Goal: Information Seeking & Learning: Get advice/opinions

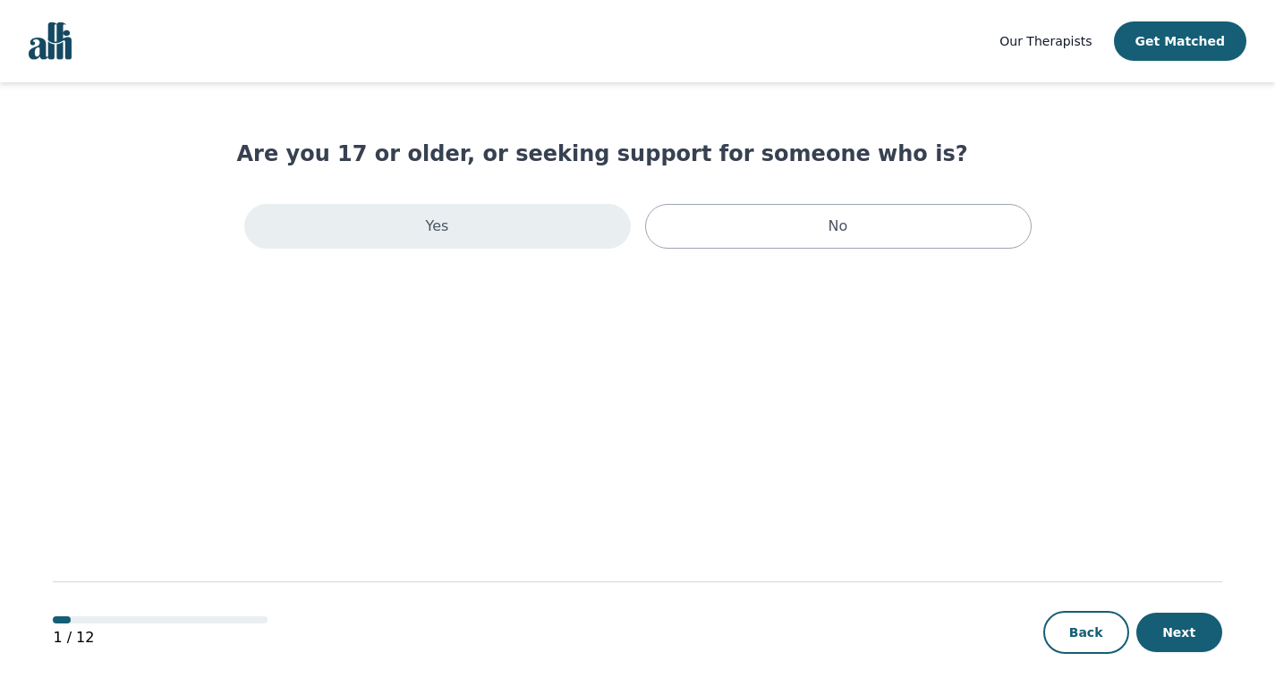
click at [489, 249] on div "Yes" at bounding box center [437, 226] width 387 height 45
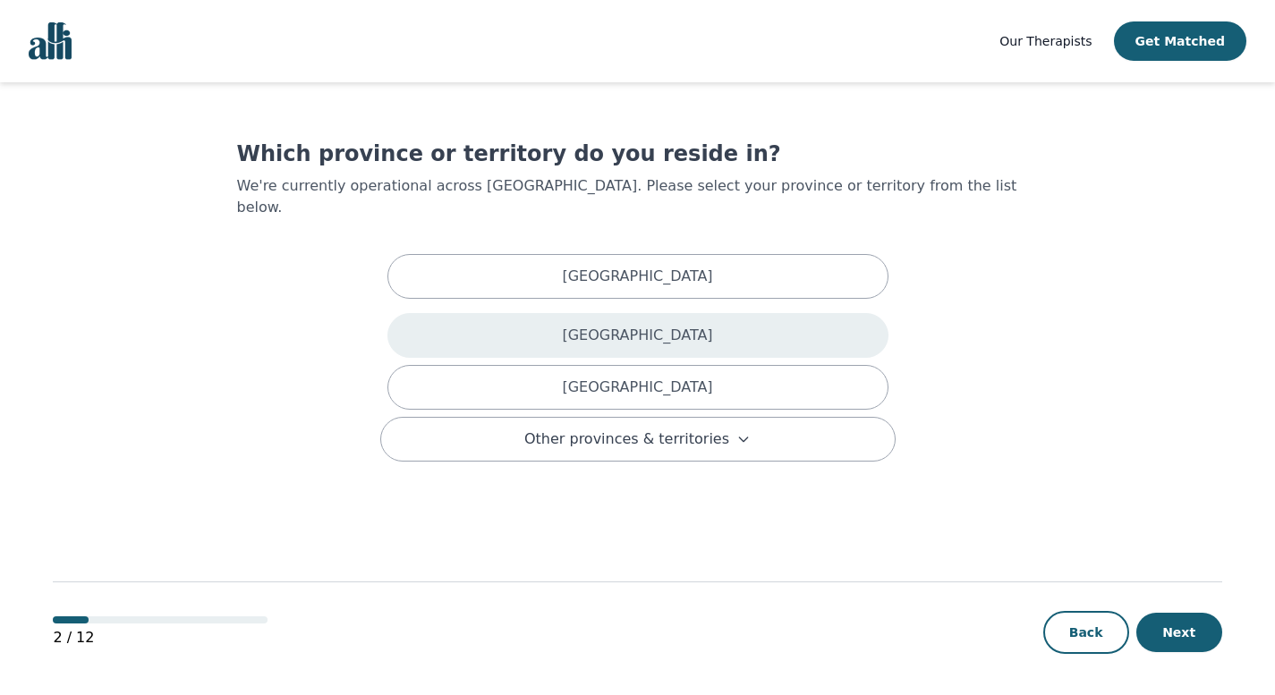
click at [544, 358] on div "[GEOGRAPHIC_DATA]" at bounding box center [638, 335] width 501 height 45
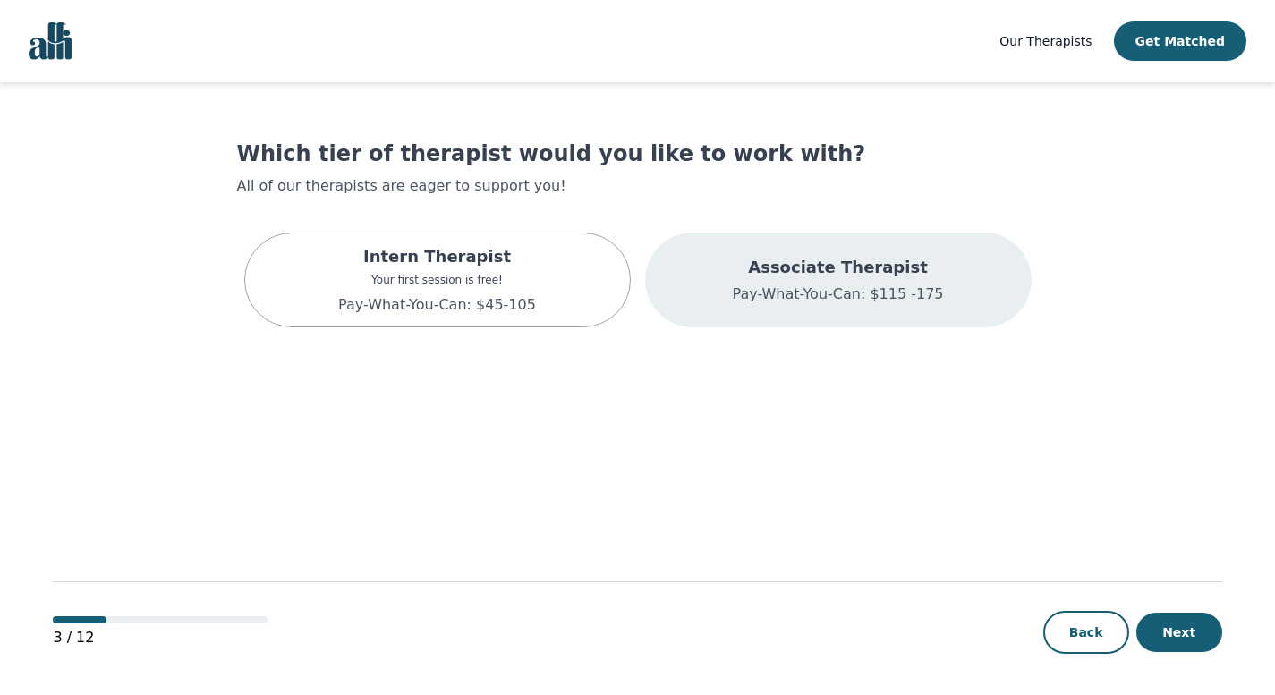
click at [832, 280] on p "Associate Therapist" at bounding box center [837, 267] width 211 height 25
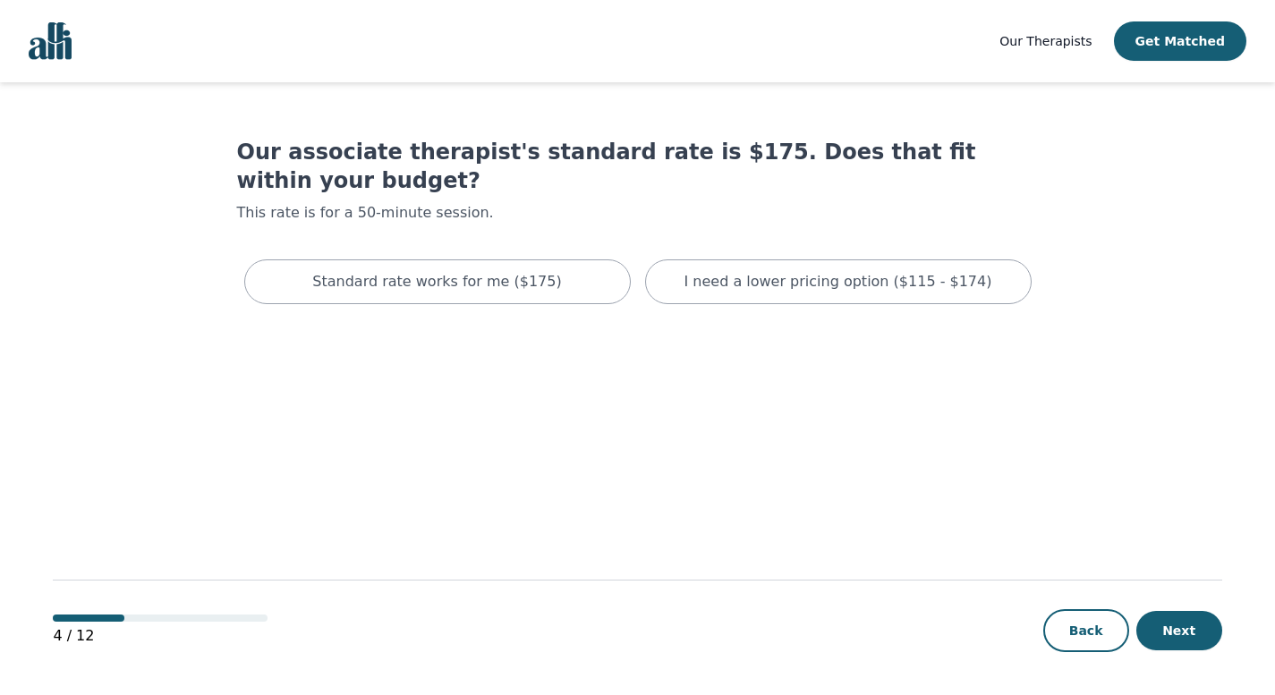
scroll to position [22, 0]
click at [1183, 621] on button "Next" at bounding box center [1180, 630] width 86 height 39
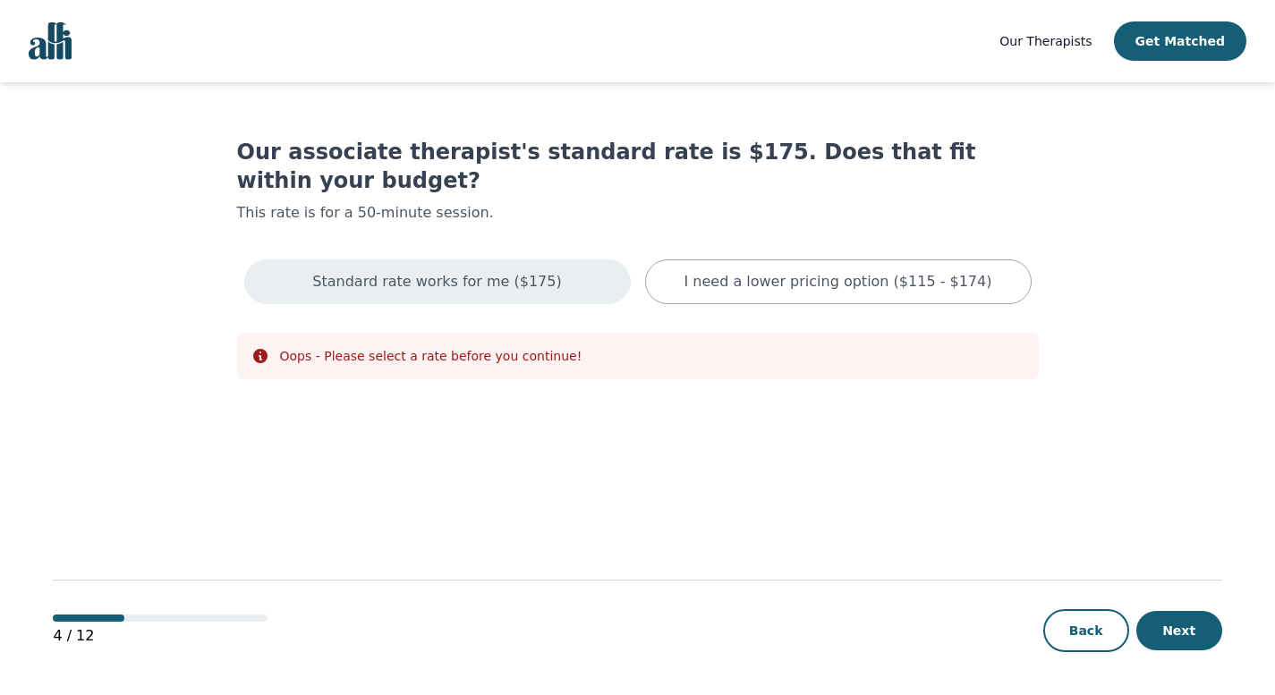
click at [572, 292] on div "Standard rate works for me ($175)" at bounding box center [437, 282] width 387 height 45
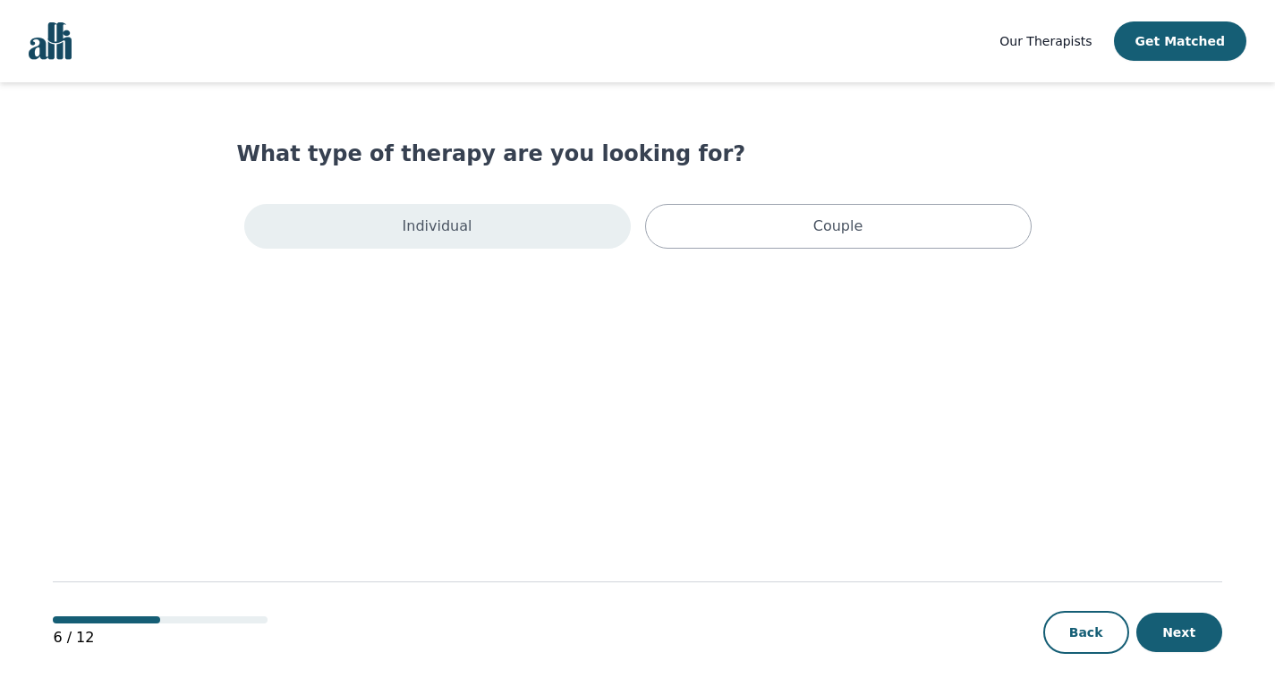
click at [557, 249] on div "Individual" at bounding box center [437, 226] width 387 height 45
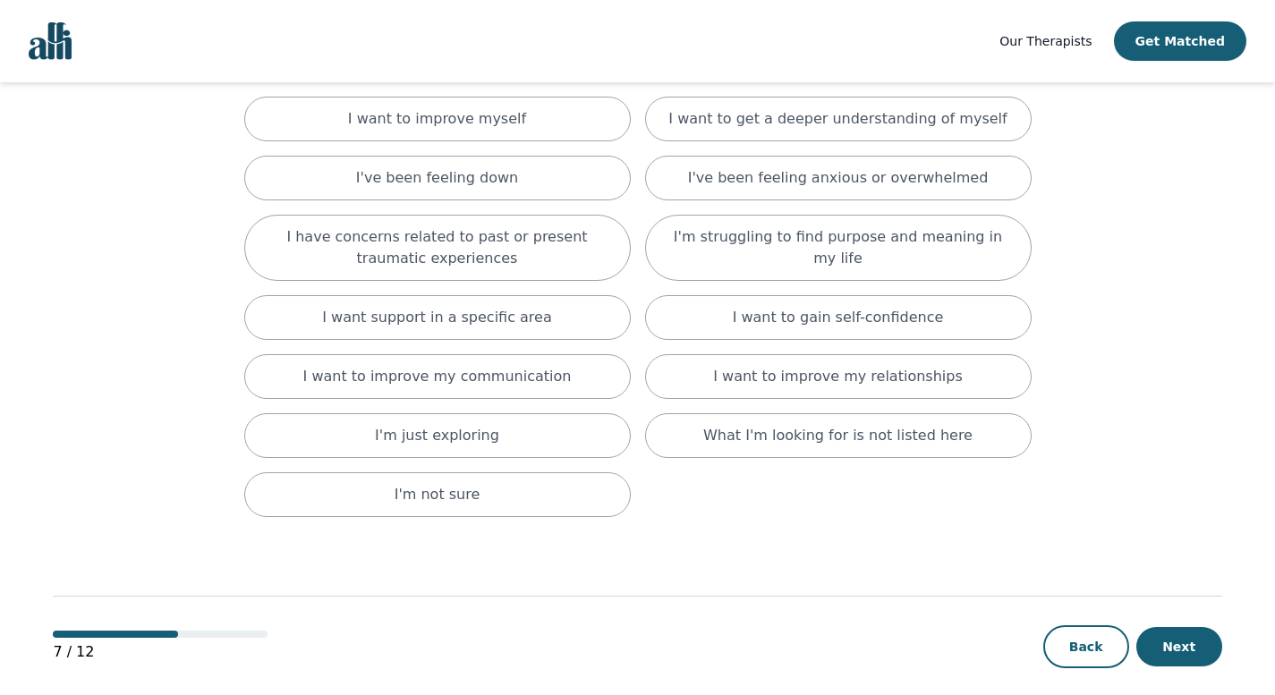
scroll to position [135, 0]
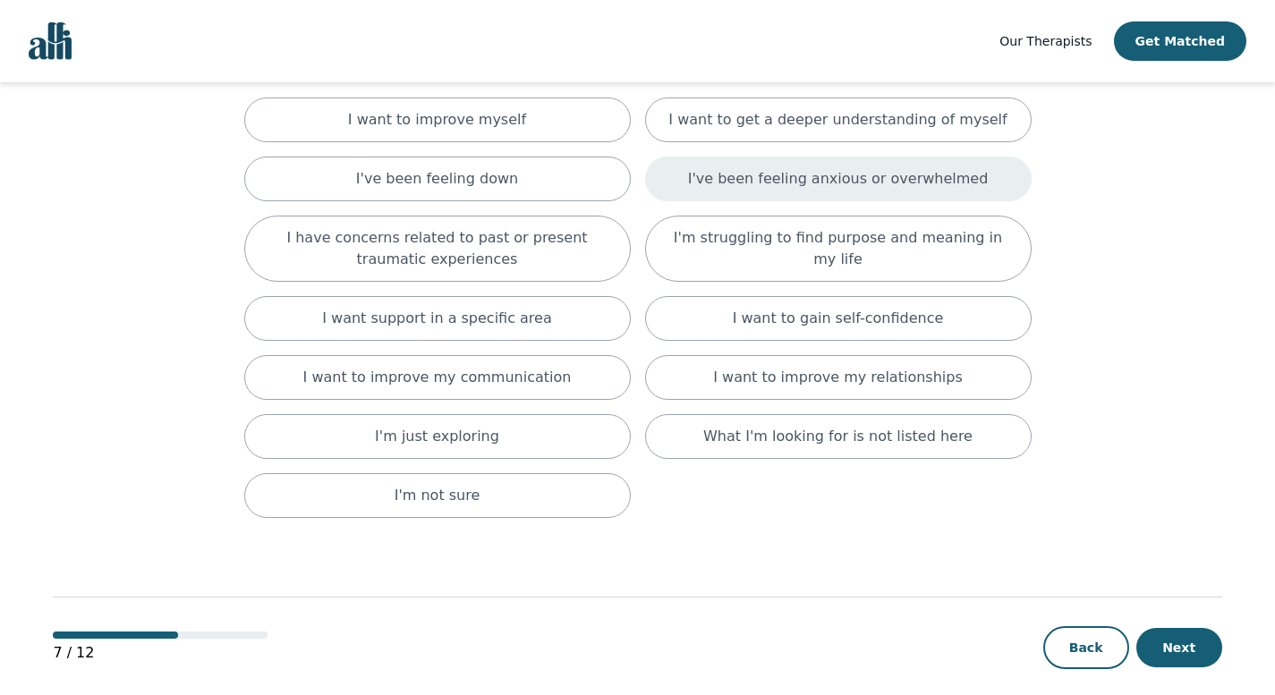
click at [753, 190] on p "I've been feeling anxious or overwhelmed" at bounding box center [838, 178] width 301 height 21
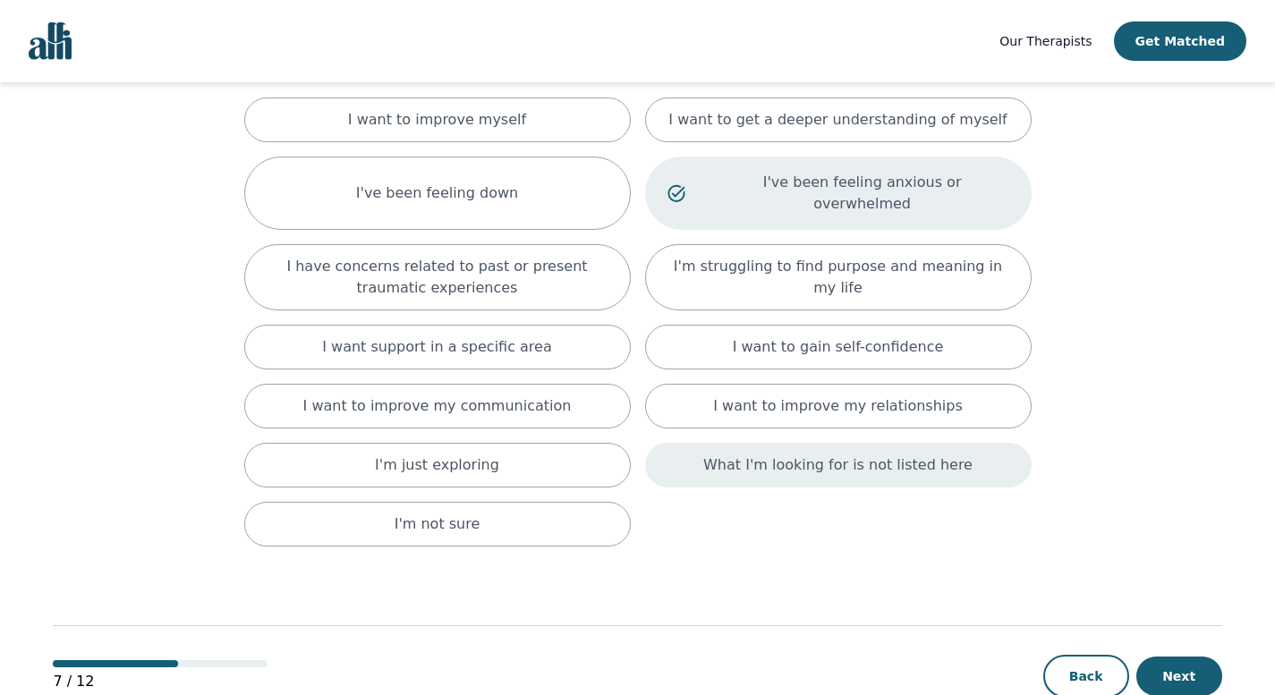
click at [705, 488] on div "What I'm looking for is not listed here" at bounding box center [838, 465] width 387 height 45
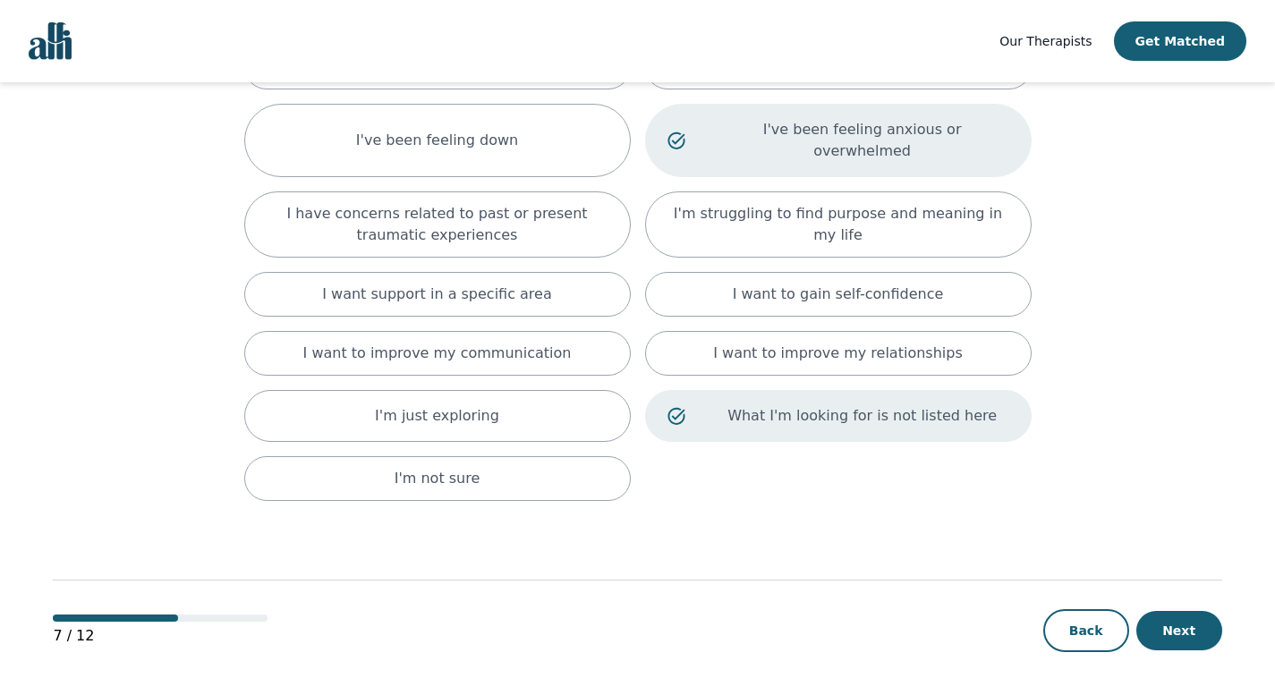
scroll to position [249, 0]
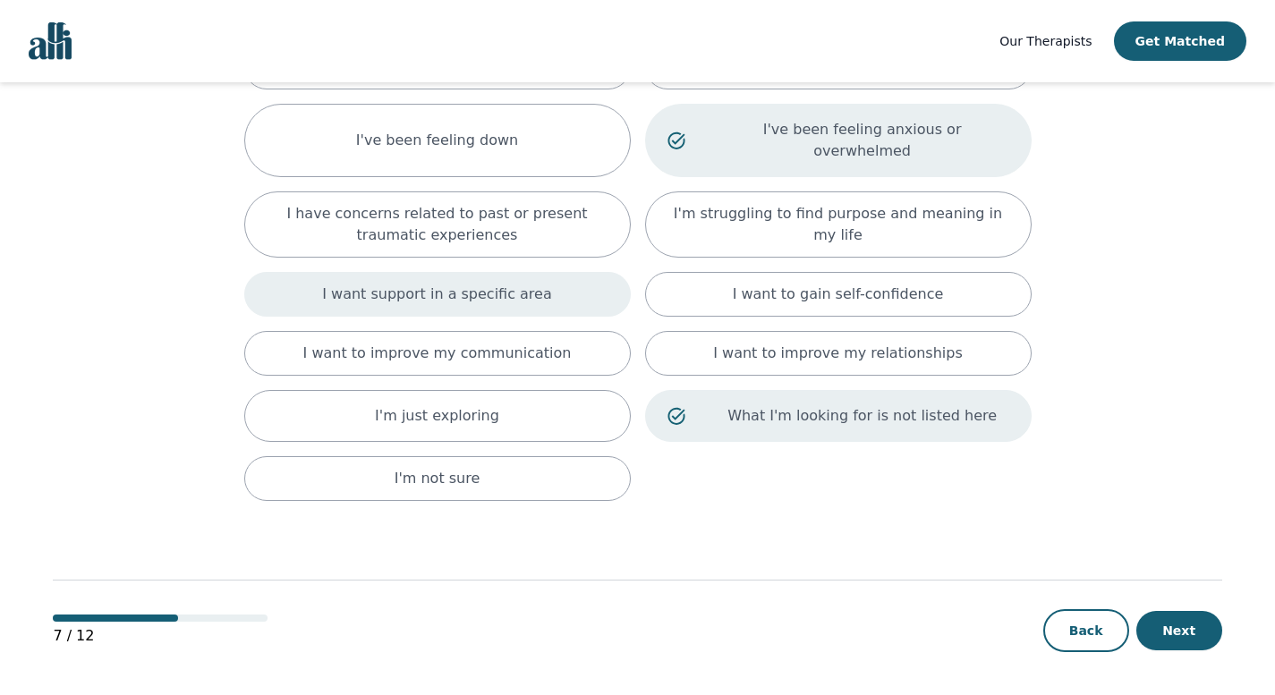
click at [544, 317] on div "I want support in a specific area" at bounding box center [437, 294] width 387 height 45
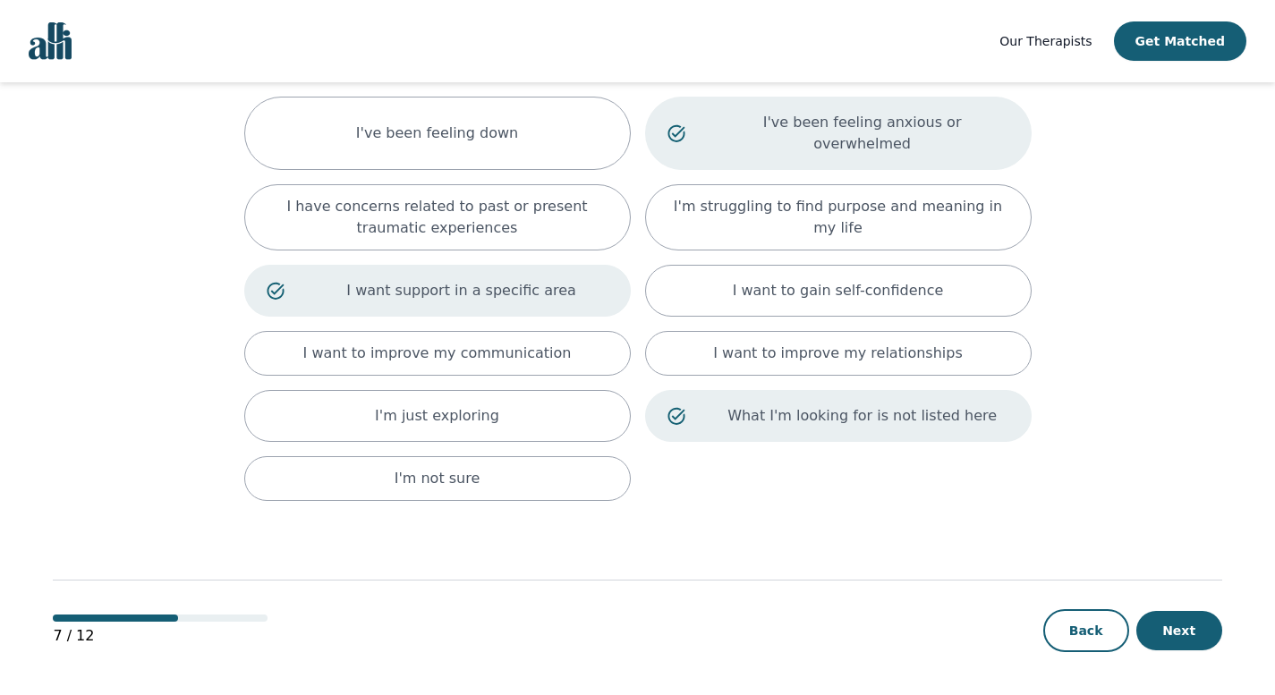
scroll to position [387, 0]
click at [1152, 616] on button "Next" at bounding box center [1180, 630] width 86 height 39
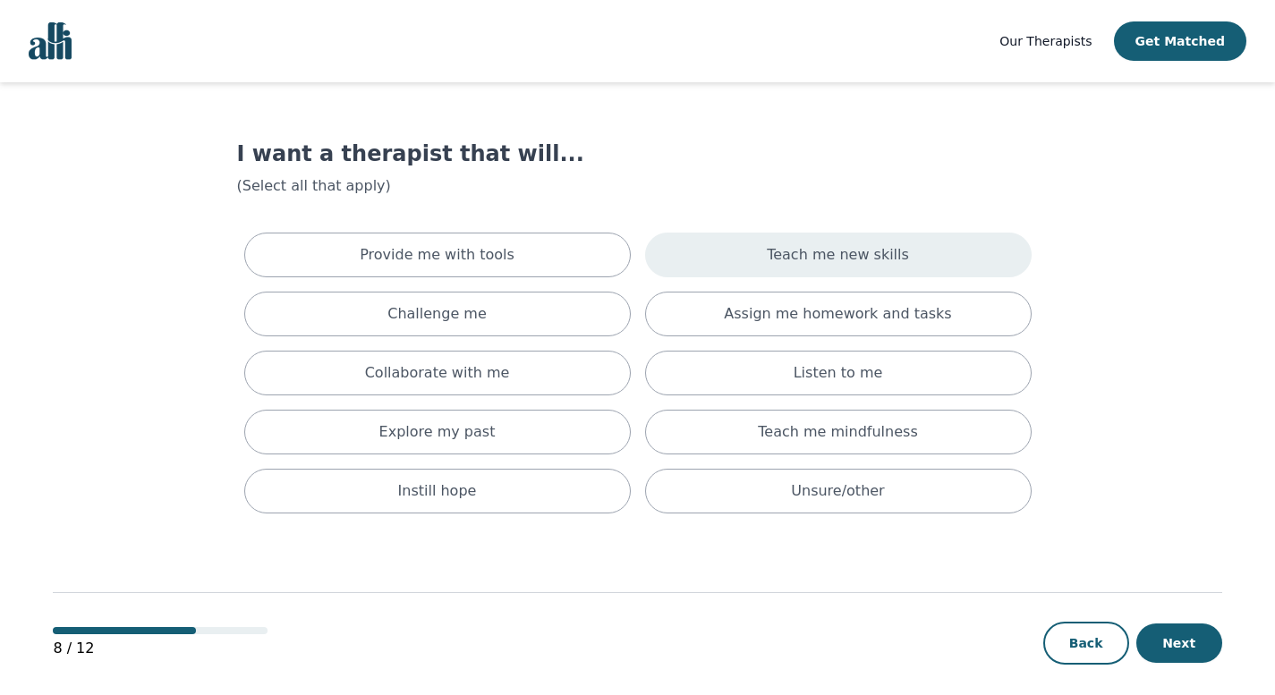
click at [1032, 277] on div "Teach me new skills" at bounding box center [838, 255] width 387 height 45
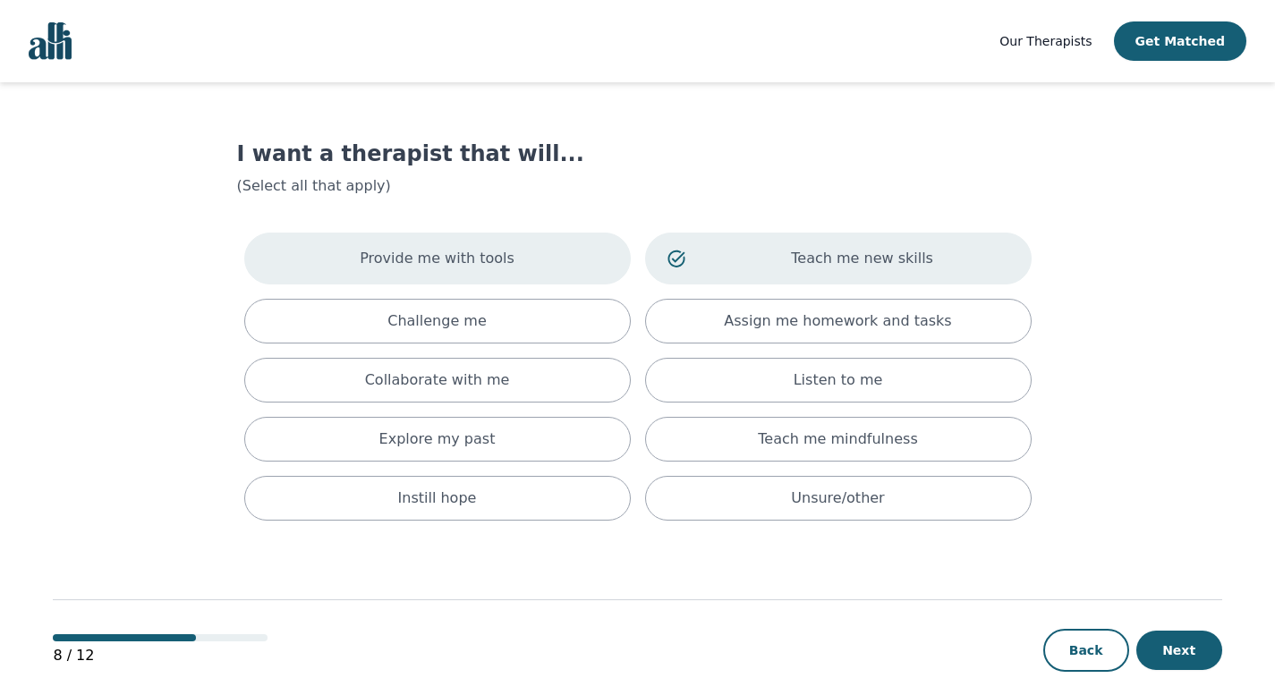
click at [559, 285] on div "Provide me with tools" at bounding box center [437, 259] width 387 height 52
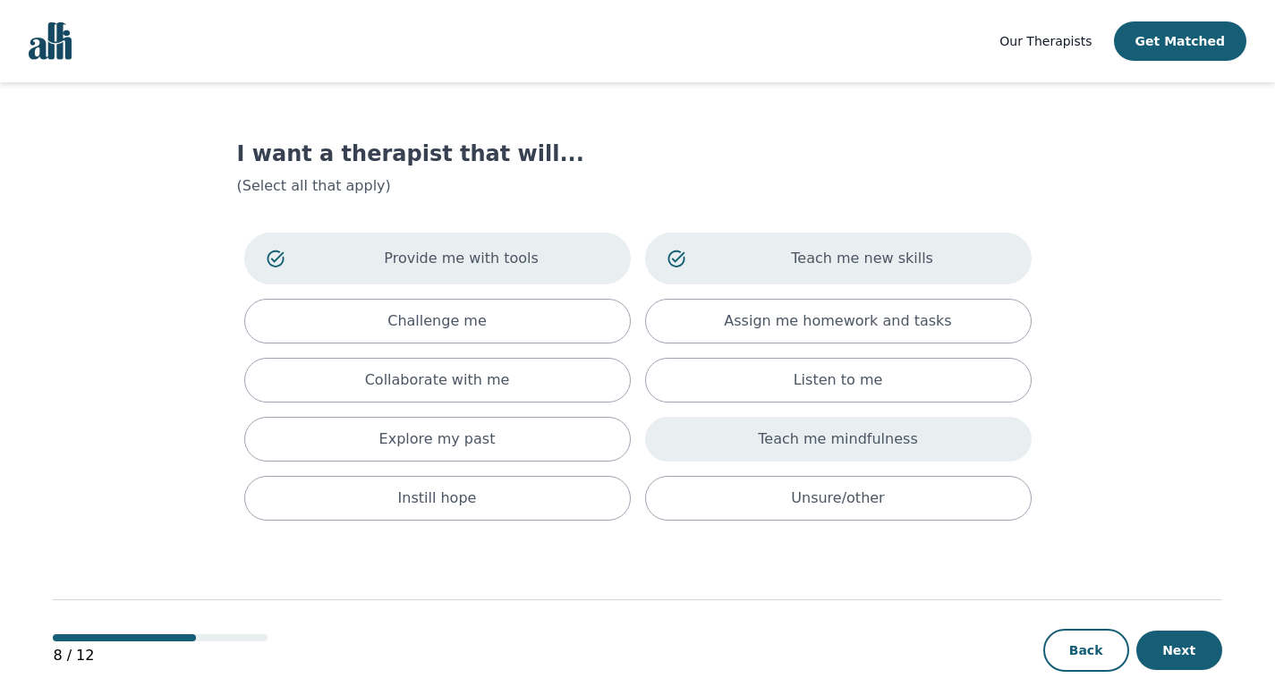
click at [753, 462] on div "Teach me mindfulness" at bounding box center [838, 439] width 387 height 45
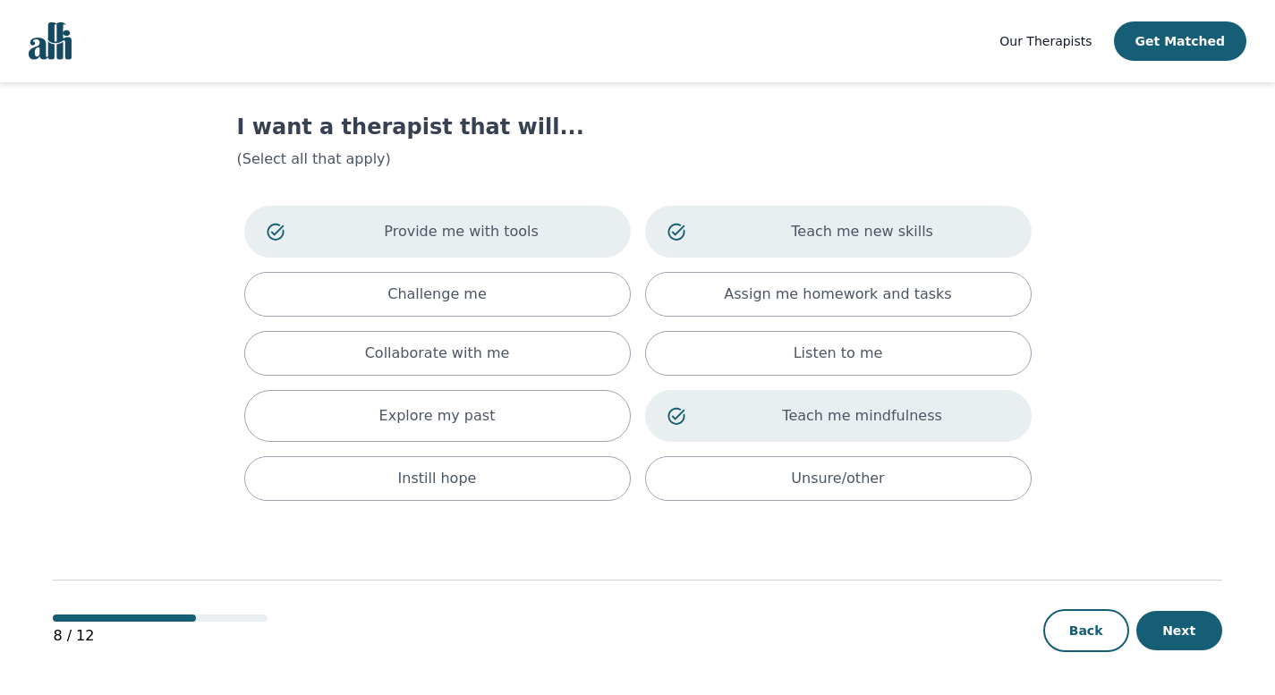
scroll to position [204, 0]
click at [1171, 621] on button "Next" at bounding box center [1180, 630] width 86 height 39
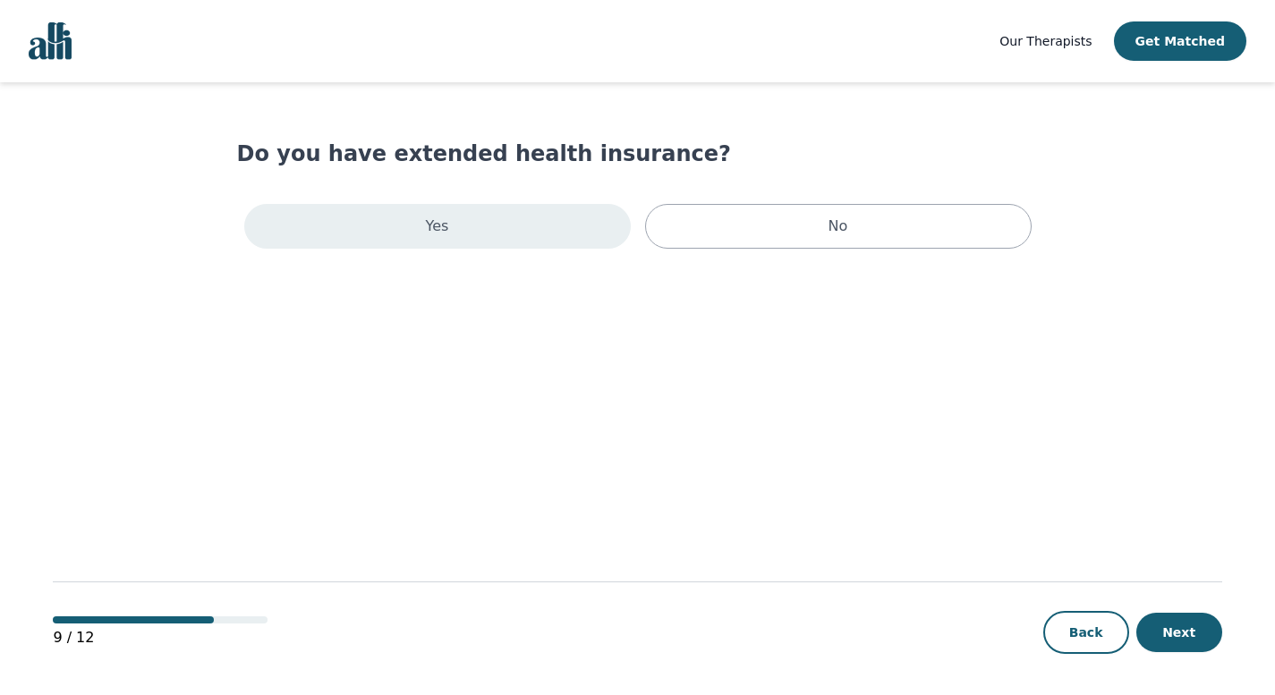
click at [529, 249] on div "Yes" at bounding box center [437, 226] width 387 height 45
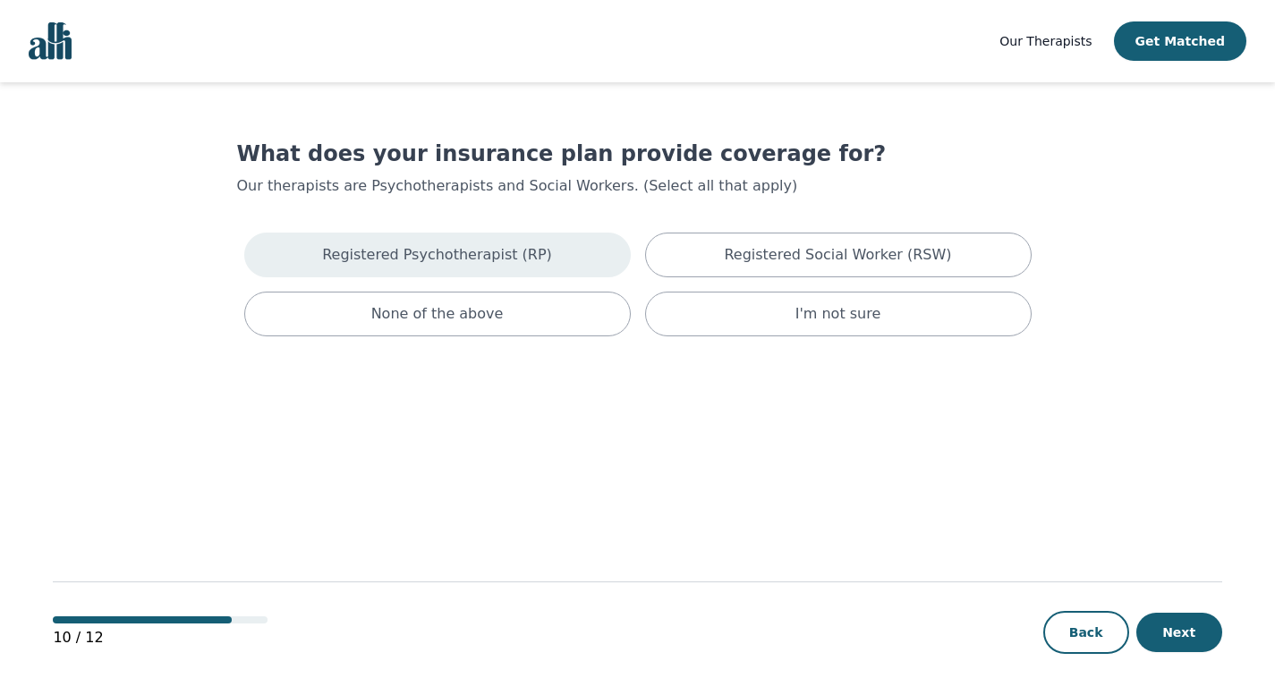
click at [522, 277] on div "Registered Psychotherapist (RP)" at bounding box center [437, 255] width 387 height 45
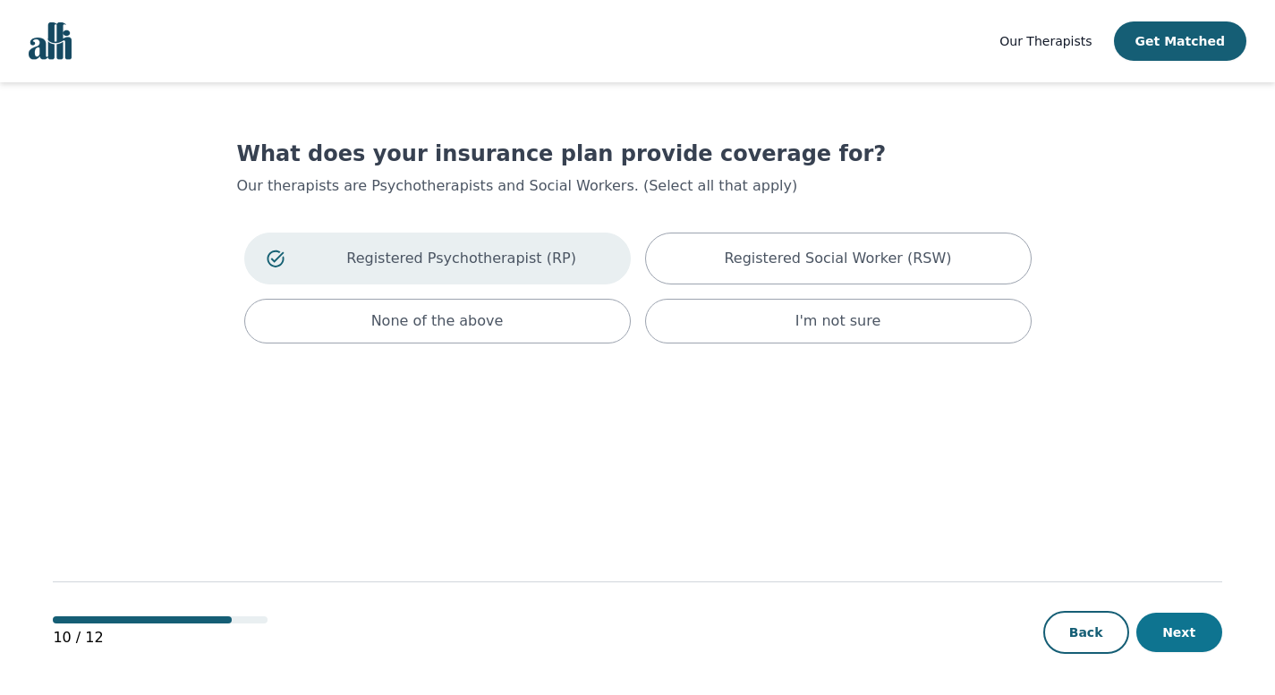
click at [1148, 625] on button "Next" at bounding box center [1180, 632] width 86 height 39
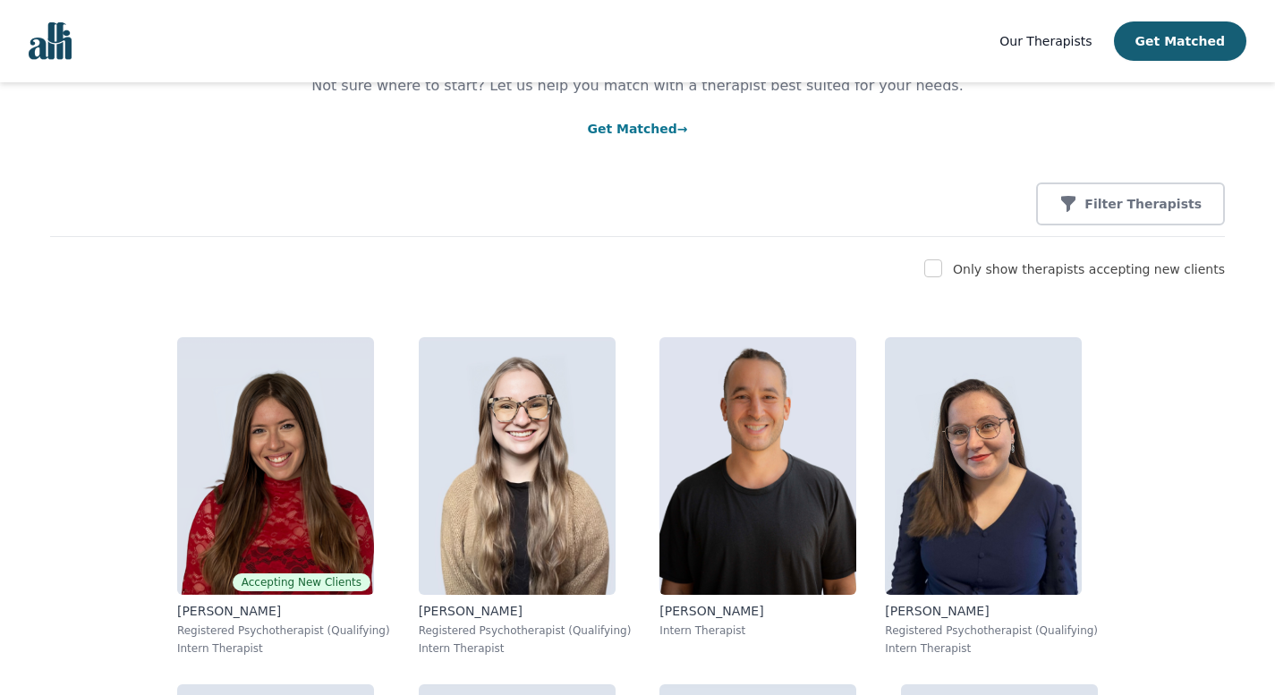
scroll to position [158, 0]
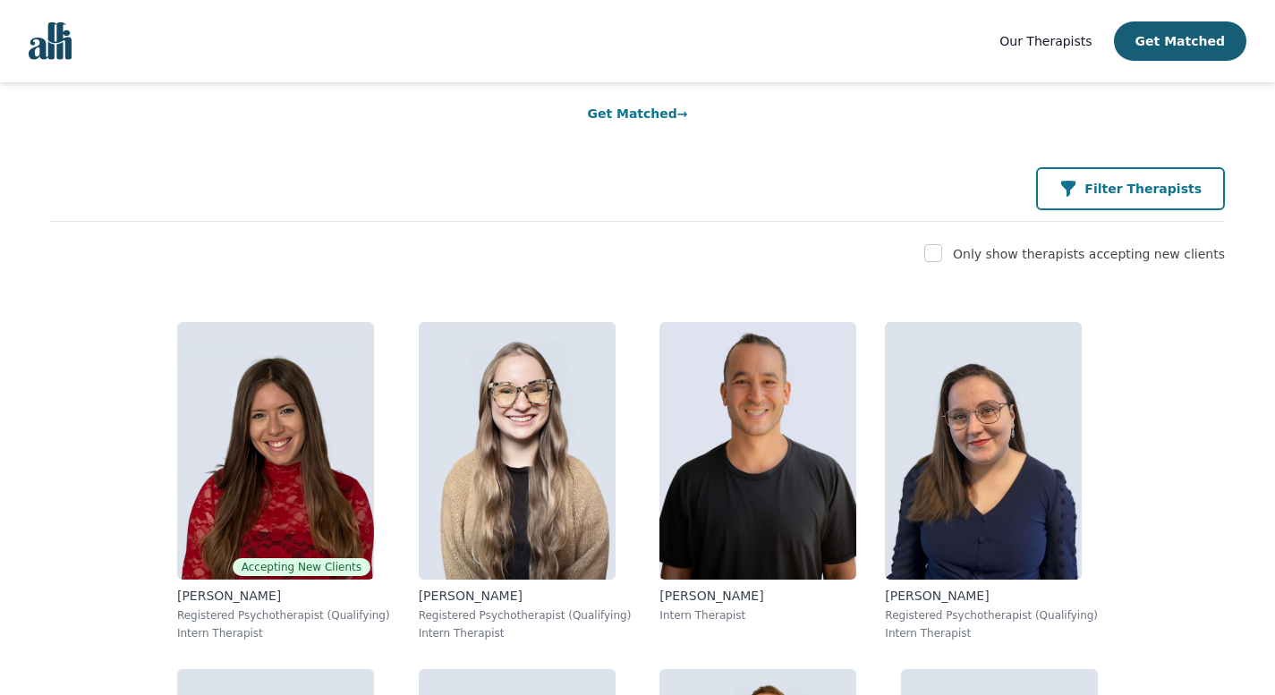
click at [1085, 198] on p "Filter Therapists" at bounding box center [1143, 189] width 117 height 18
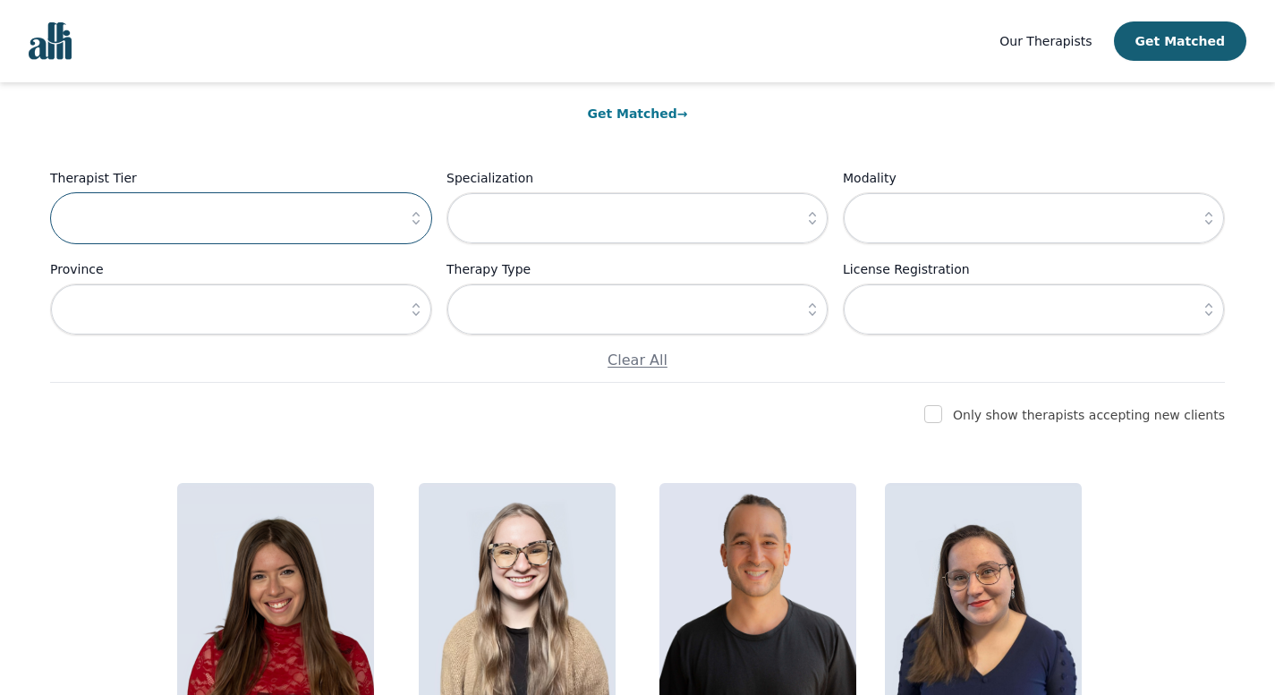
click at [371, 244] on input "text" at bounding box center [241, 218] width 382 height 52
click at [416, 227] on icon "button" at bounding box center [416, 218] width 18 height 18
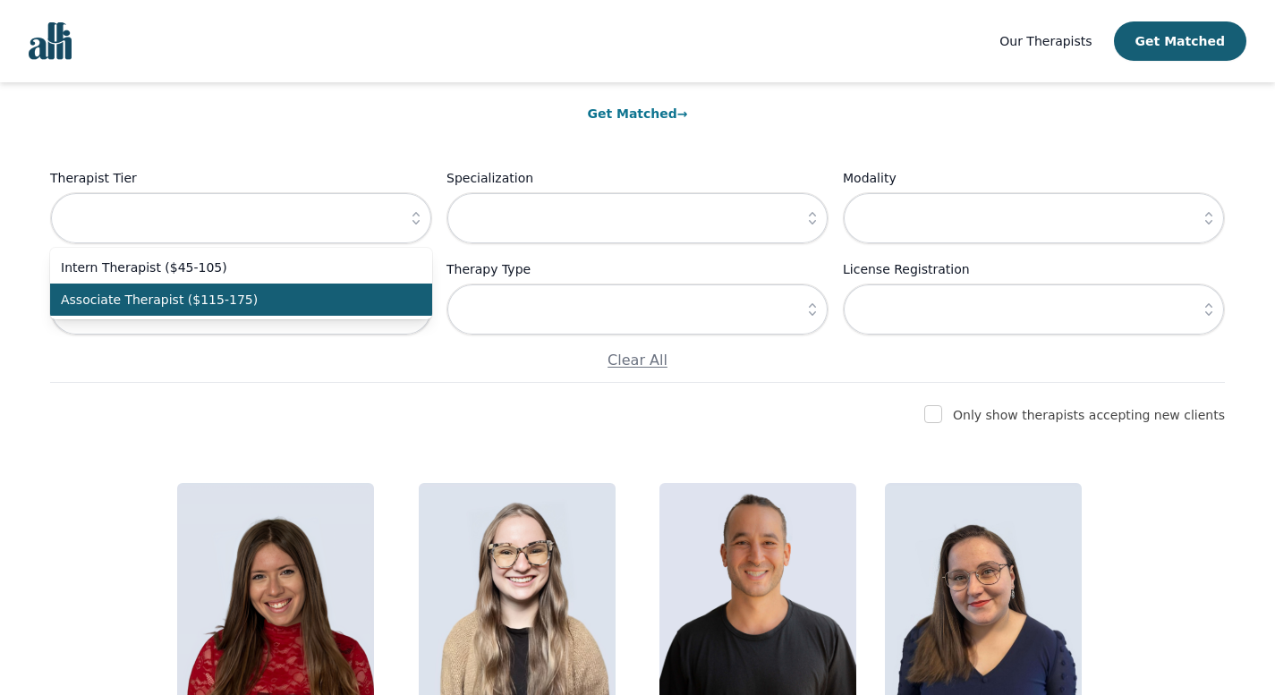
click at [374, 309] on span "Associate Therapist ($115-175)" at bounding box center [230, 300] width 339 height 18
type input "Associate Therapist ($115-175)"
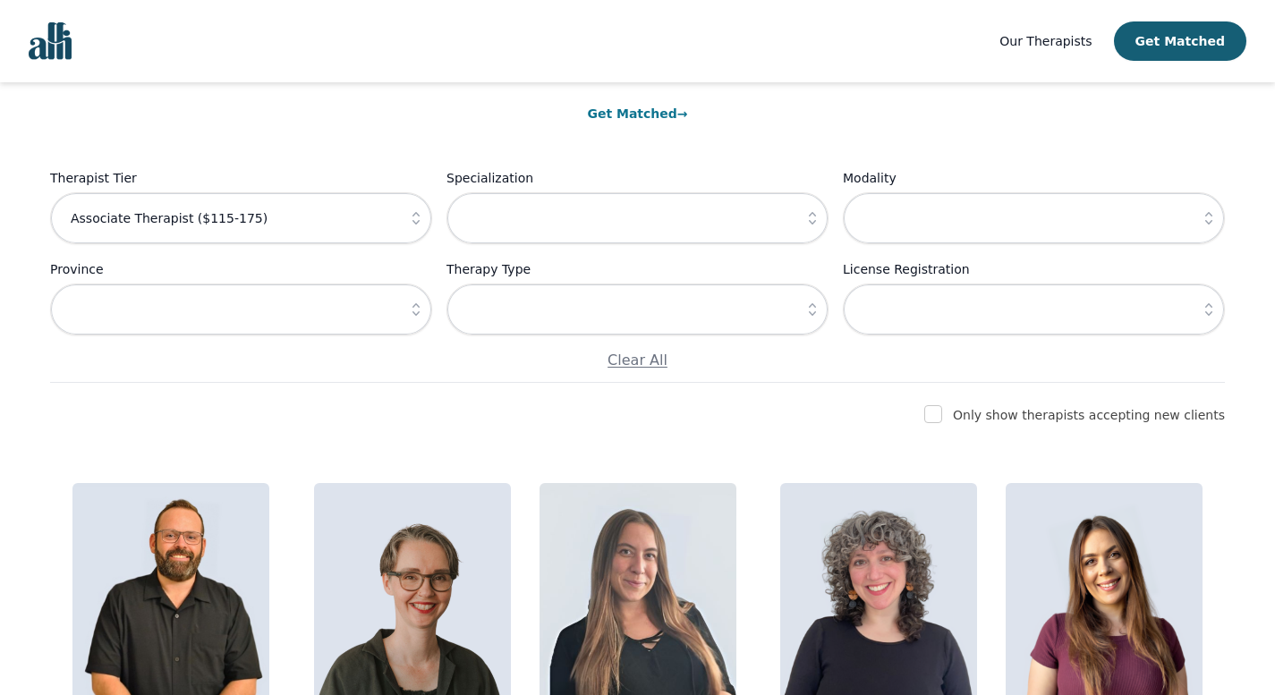
click at [806, 227] on icon "button" at bounding box center [813, 218] width 18 height 18
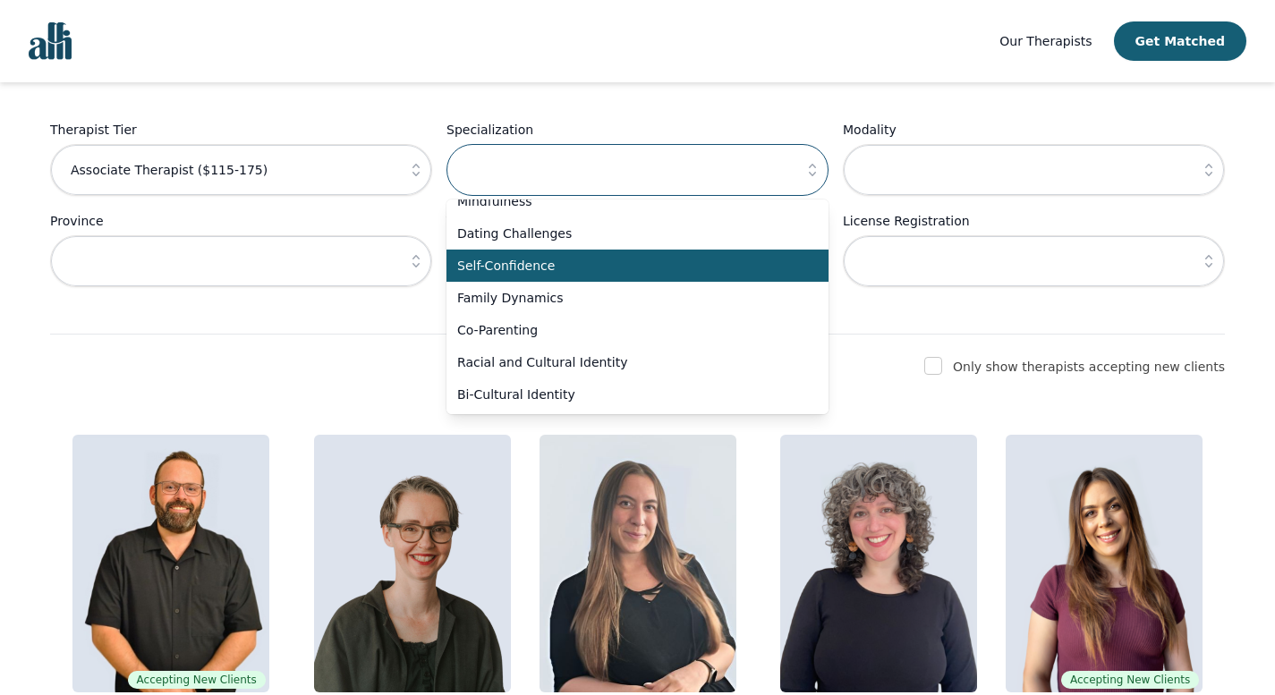
scroll to position [1458, 0]
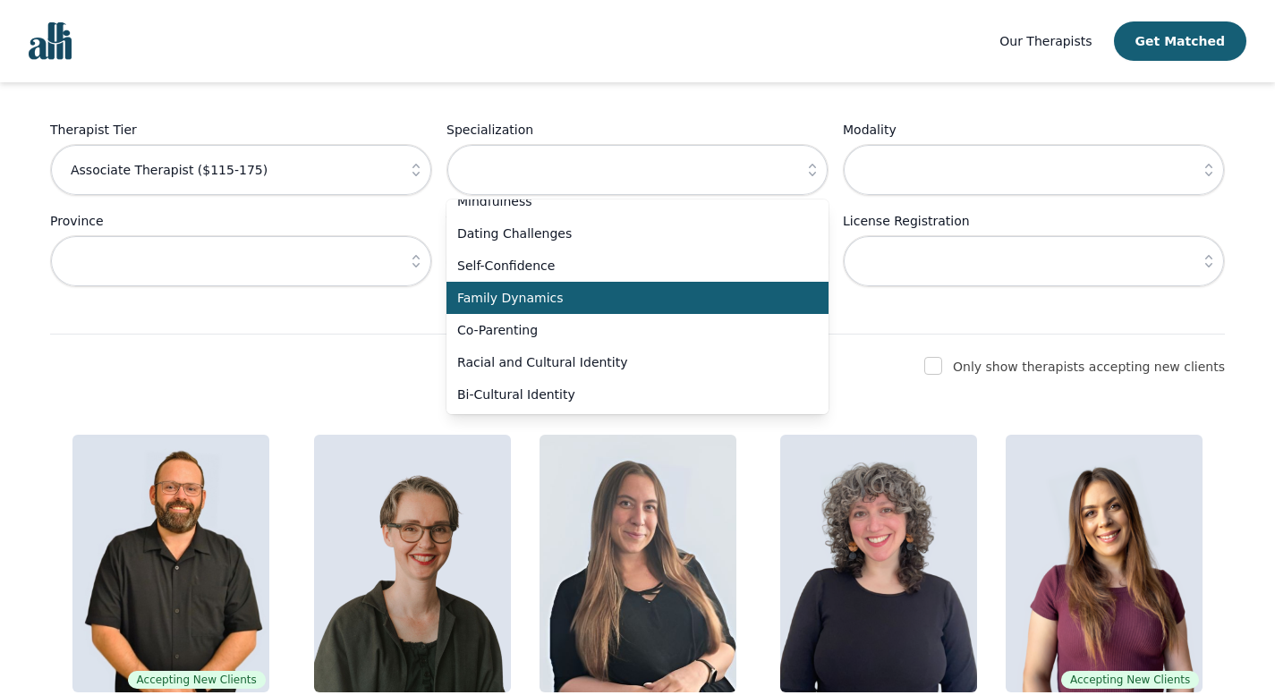
click at [566, 307] on span "Family Dynamics" at bounding box center [626, 298] width 339 height 18
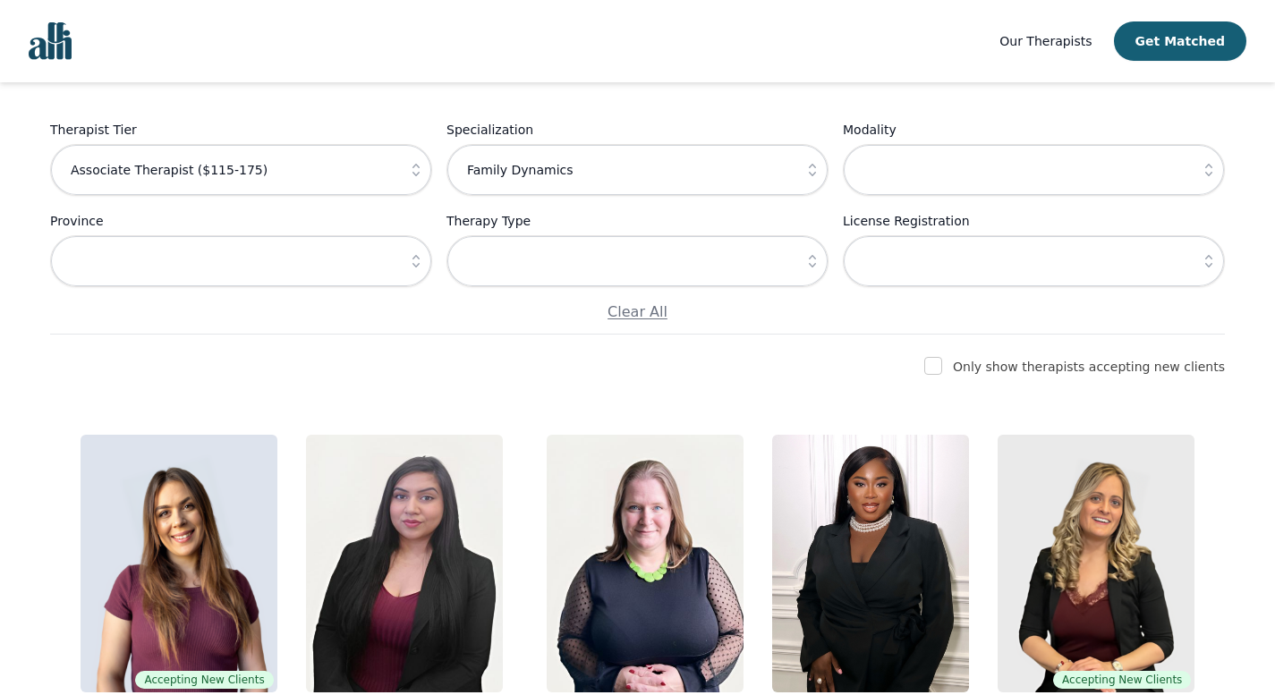
click at [804, 179] on icon "button" at bounding box center [813, 170] width 18 height 18
type input "Family Dynamics"
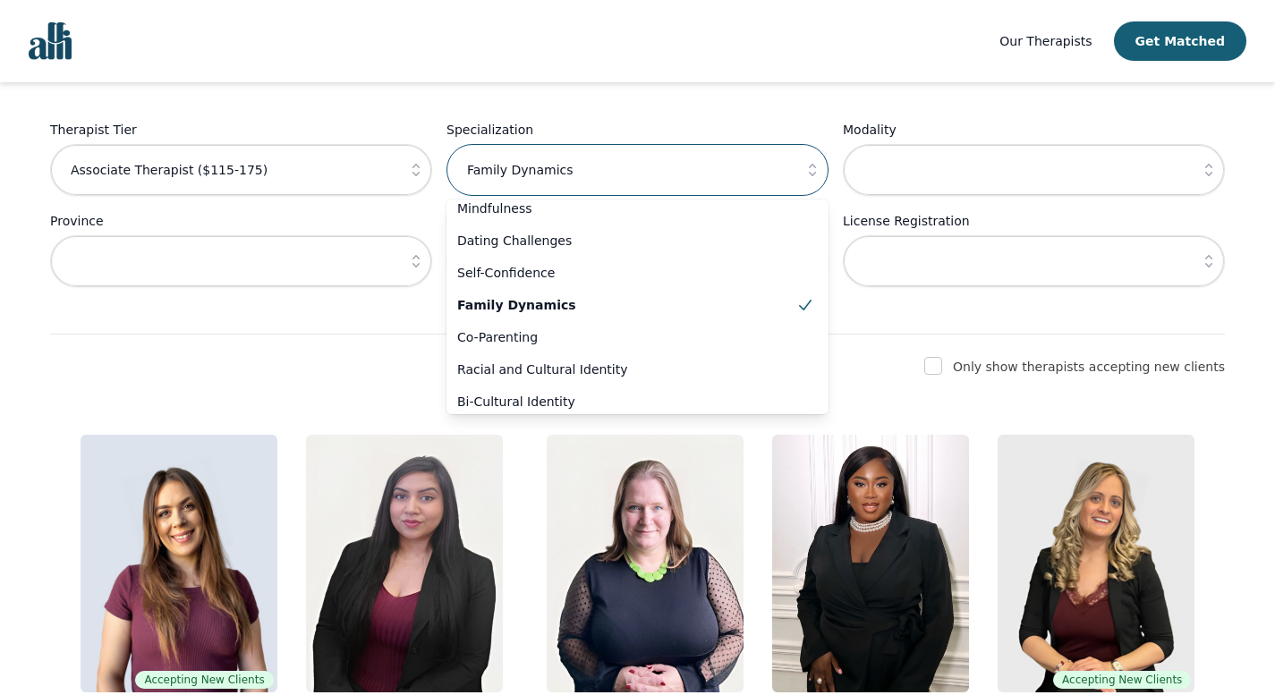
scroll to position [1198, 0]
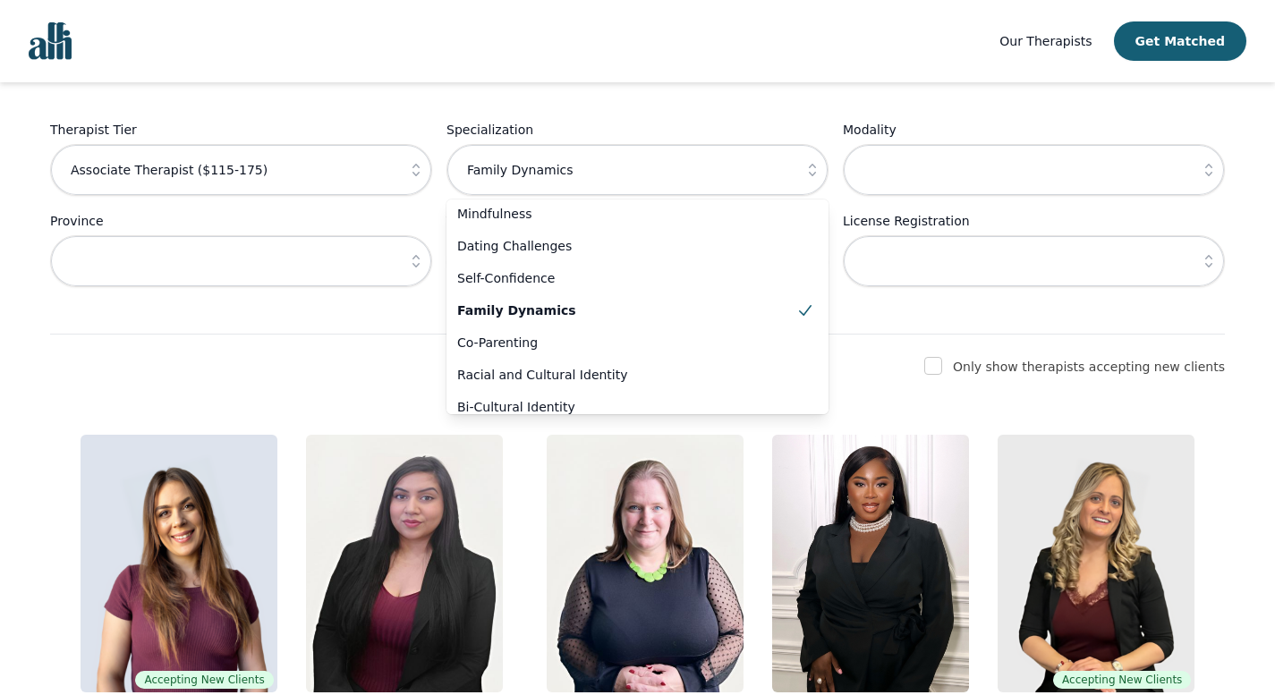
click at [1200, 179] on icon "button" at bounding box center [1209, 170] width 18 height 18
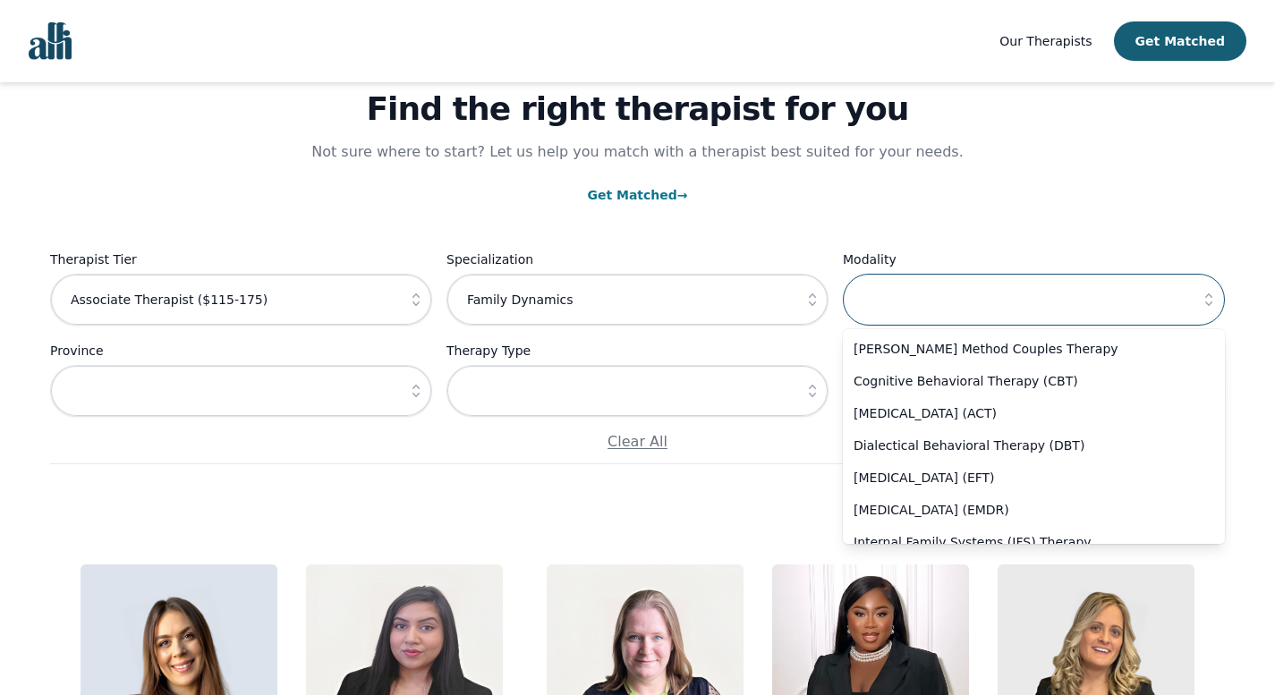
scroll to position [58, 0]
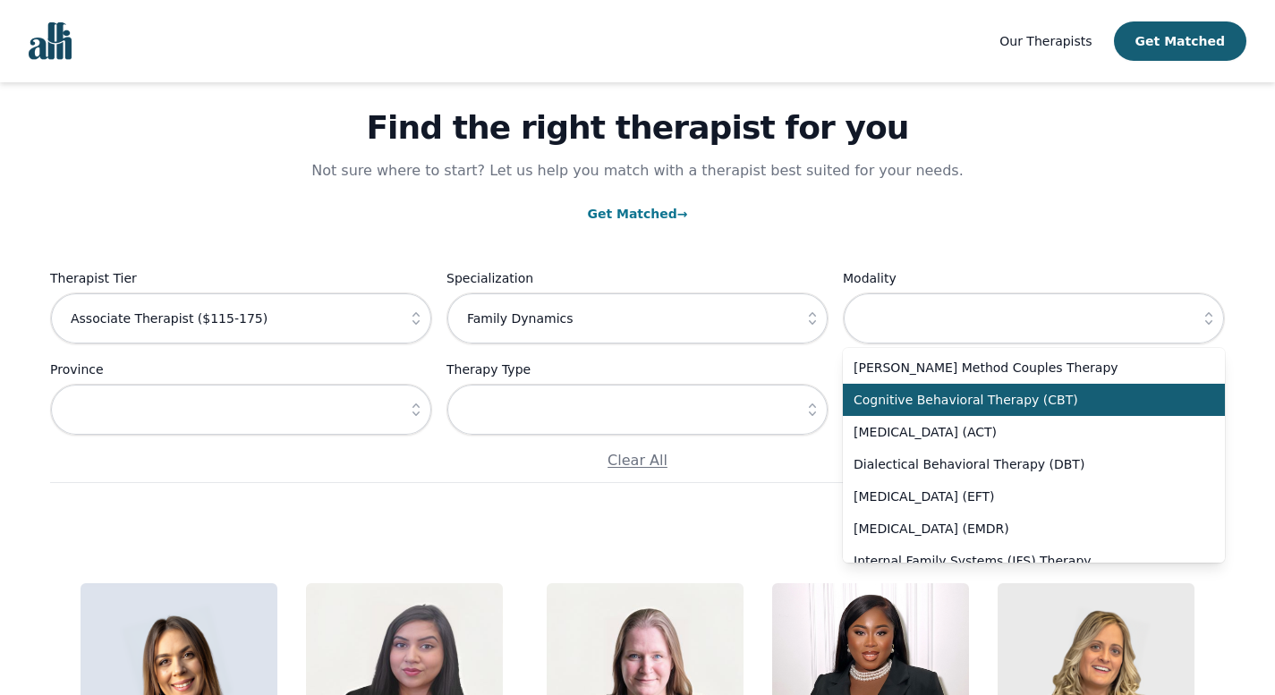
click at [1033, 409] on span "Cognitive Behavioral Therapy (CBT)" at bounding box center [1023, 400] width 339 height 18
type input "Cognitive Behavioral Therapy (CBT)"
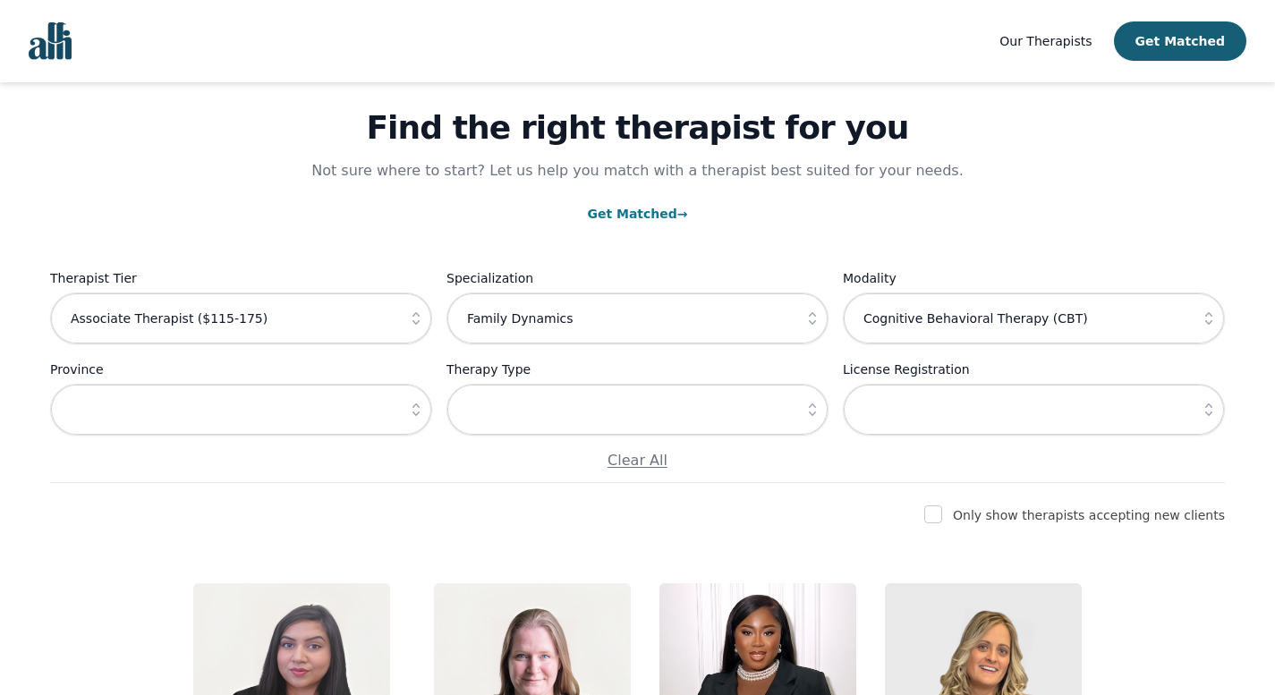
click at [413, 416] on icon "button" at bounding box center [416, 410] width 7 height 13
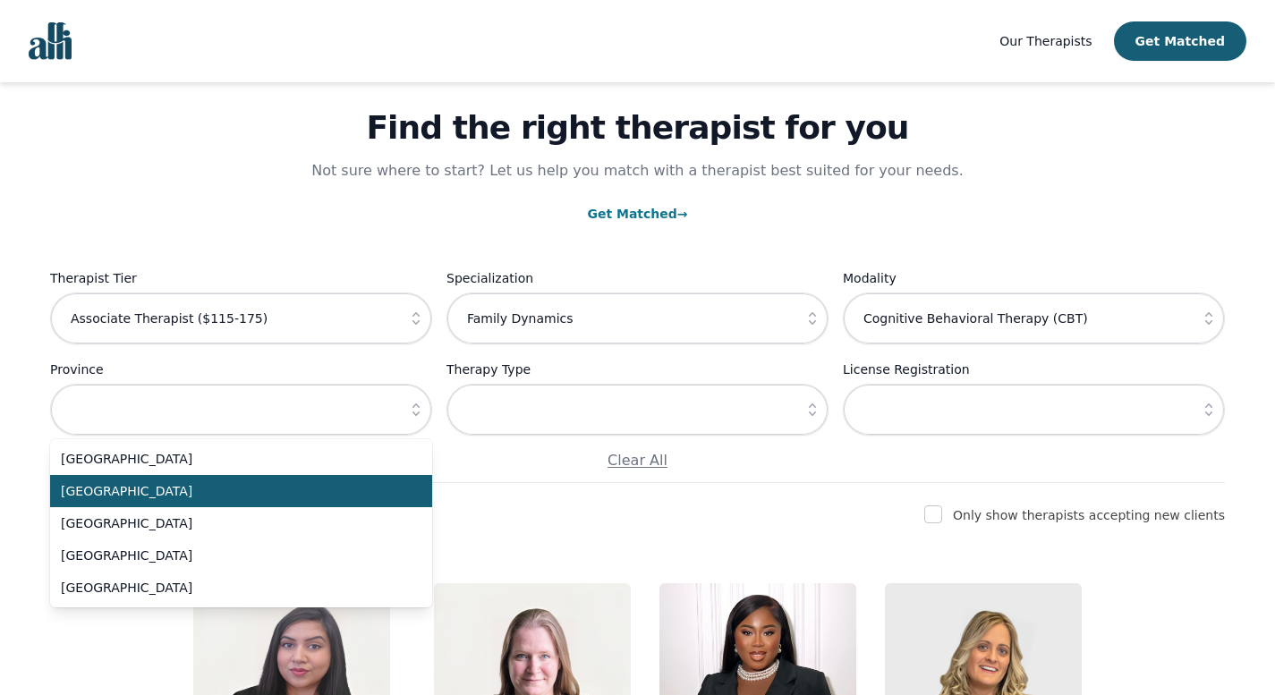
click at [338, 507] on li "[GEOGRAPHIC_DATA]" at bounding box center [241, 491] width 382 height 32
type input "[GEOGRAPHIC_DATA]"
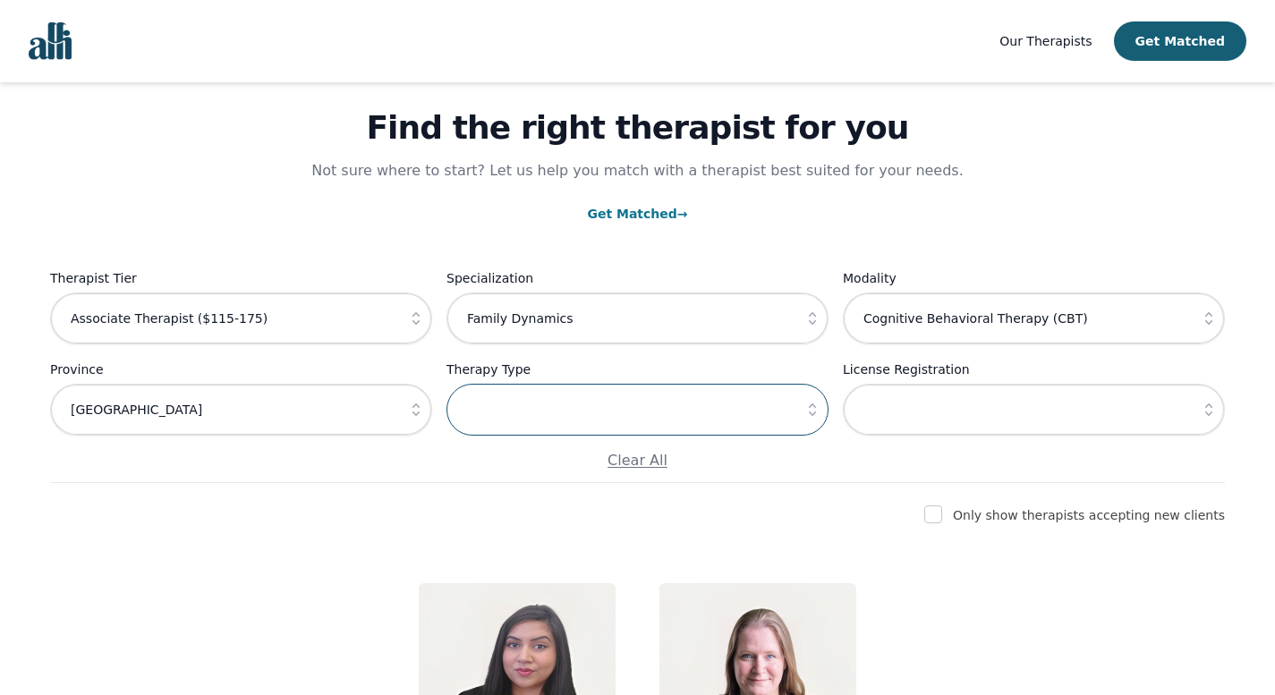
click at [717, 436] on input "text" at bounding box center [638, 410] width 382 height 52
click at [804, 419] on icon "button" at bounding box center [813, 410] width 18 height 18
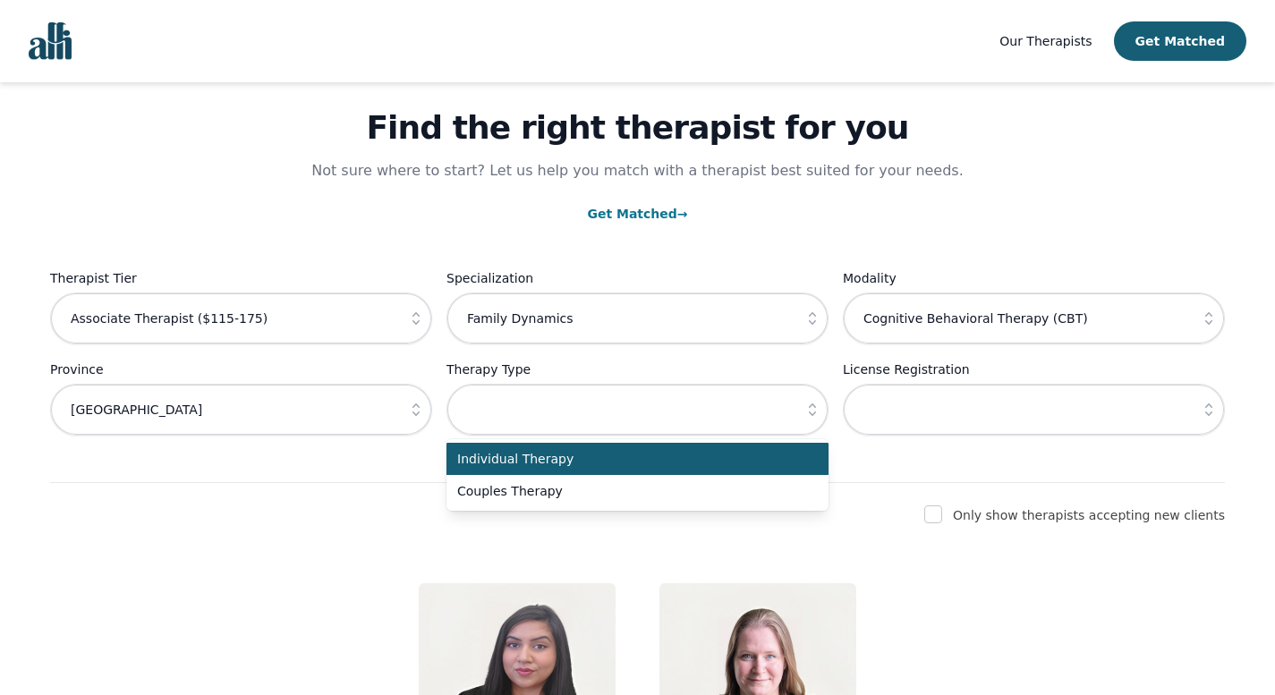
click at [789, 475] on li "Individual Therapy" at bounding box center [638, 459] width 382 height 32
type input "Individual Therapy"
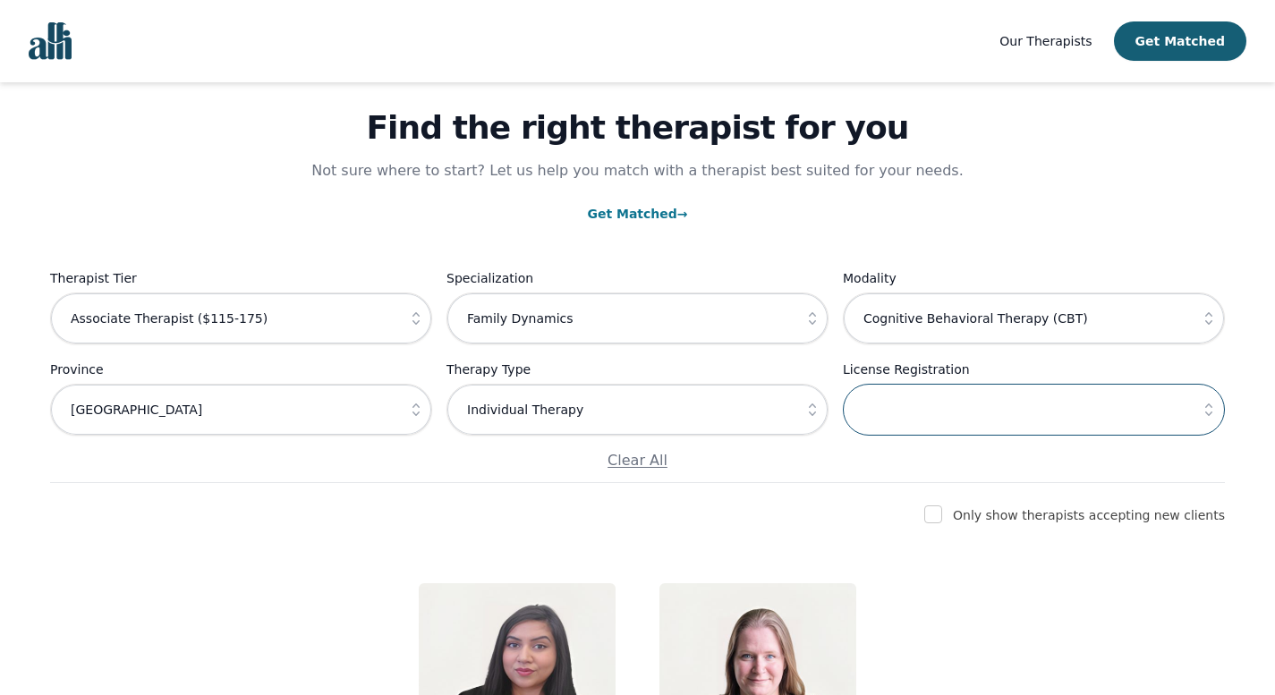
click at [1051, 436] on input "text" at bounding box center [1034, 410] width 382 height 52
click at [1200, 419] on icon "button" at bounding box center [1209, 410] width 18 height 18
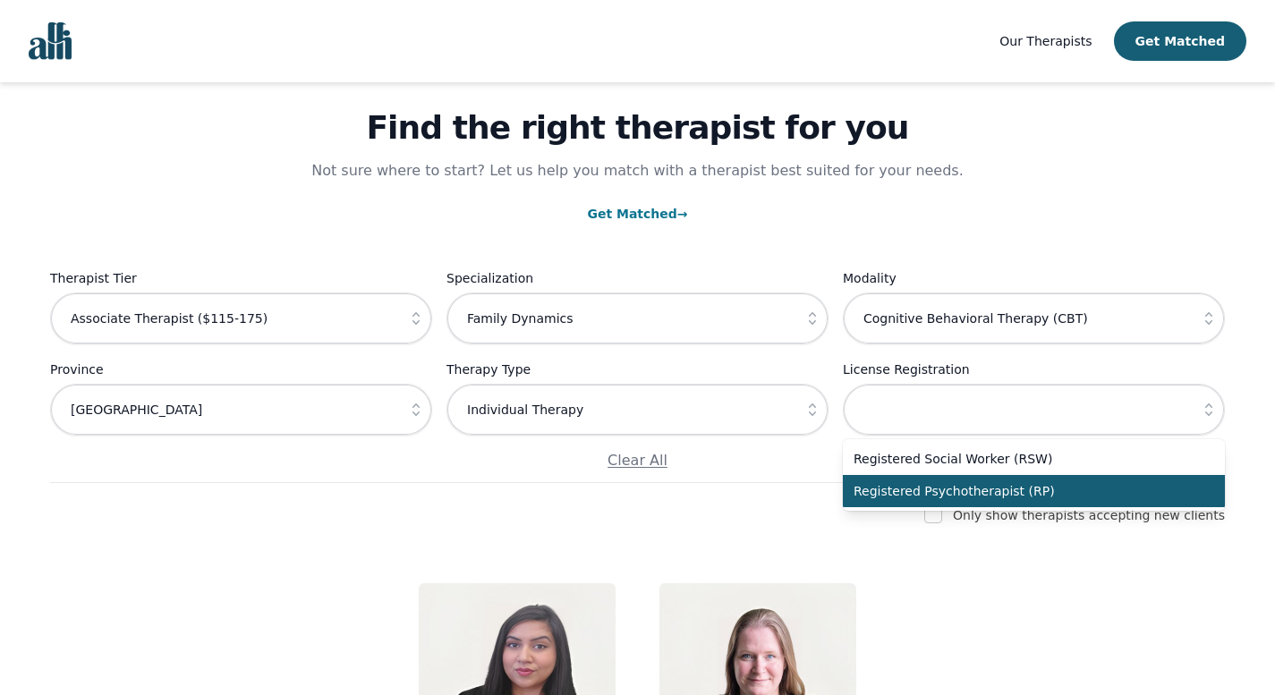
click at [1150, 500] on span "Registered Psychotherapist (RP)" at bounding box center [1023, 491] width 339 height 18
type input "Registered Psychotherapist (RP)"
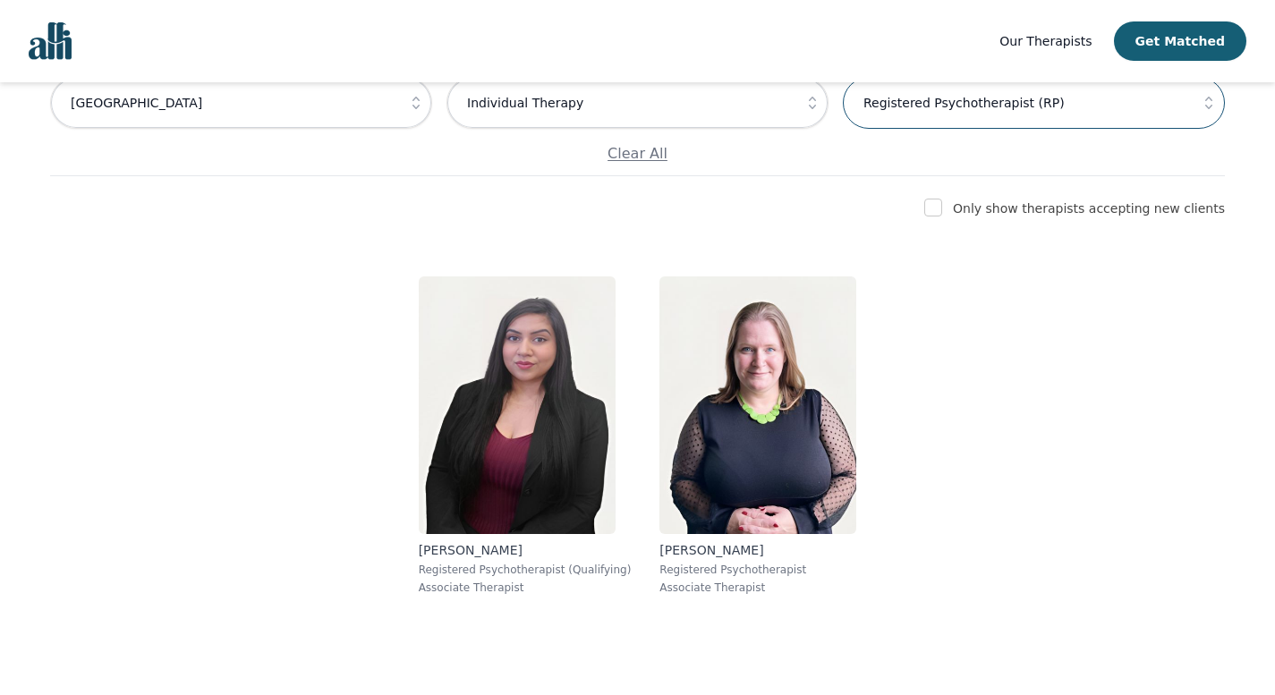
scroll to position [616, 0]
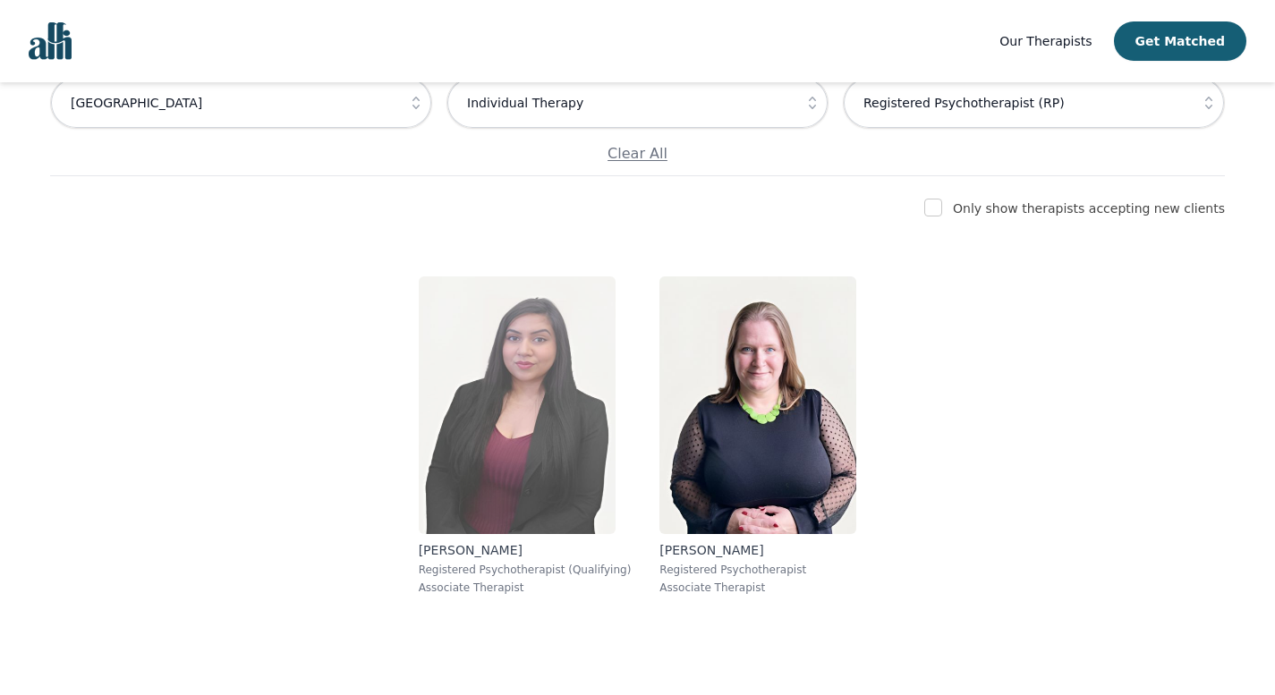
click at [522, 404] on img at bounding box center [517, 406] width 197 height 258
